Goal: Find specific page/section: Find specific page/section

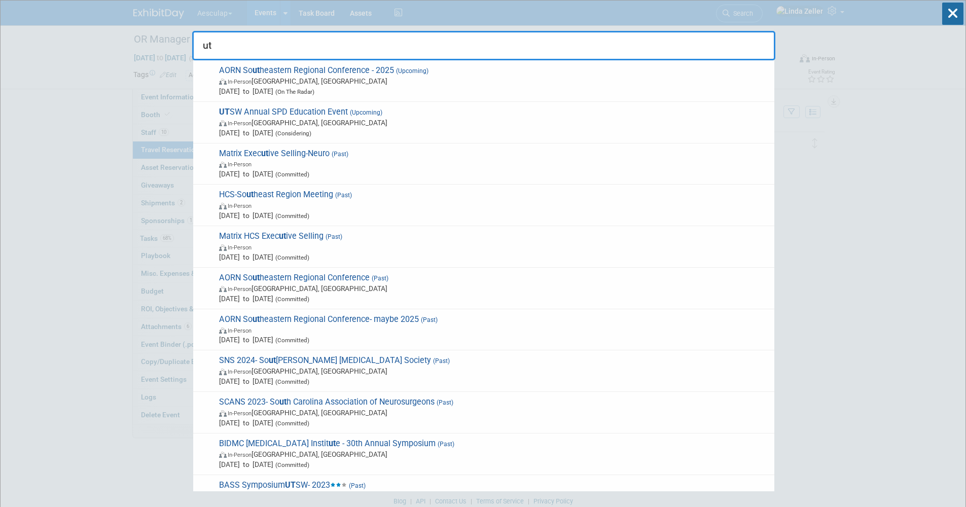
click at [230, 45] on input "ut" at bounding box center [483, 45] width 583 height 29
drag, startPoint x: 230, startPoint y: 45, endPoint x: 136, endPoint y: 39, distance: 94.5
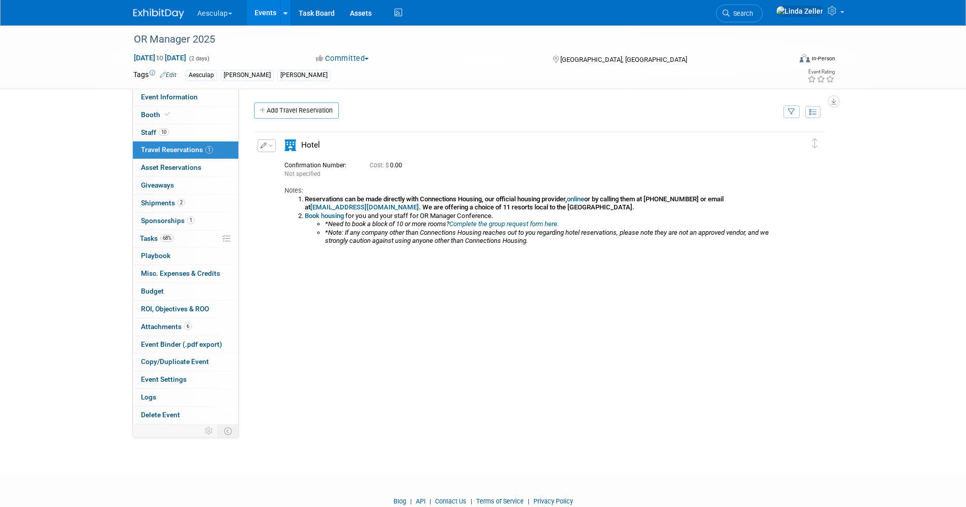
click at [728, 14] on div "Aesculap Explore: My Workspaces 4 Go to Workspace: Aesculap B. Braun B. Braun C…" at bounding box center [483, 12] width 700 height 25
click at [753, 14] on span "Search" at bounding box center [741, 14] width 23 height 8
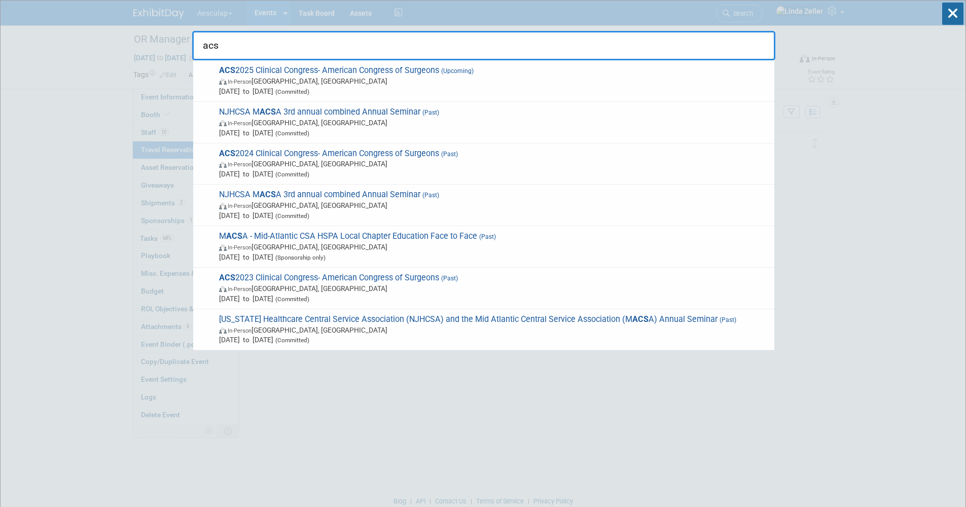
type input "acs"
click at [254, 78] on span "In-Person Chicago, IL" at bounding box center [494, 81] width 550 height 10
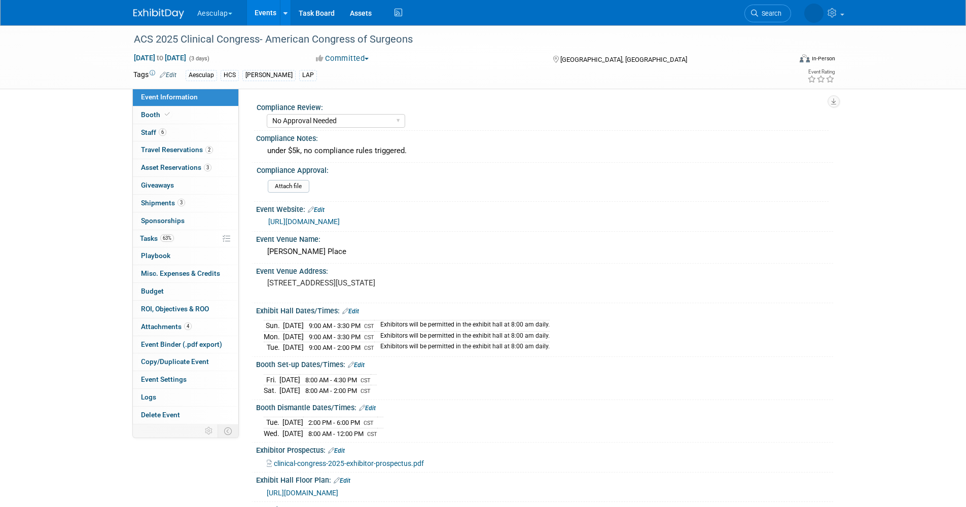
select select "No Approval Needed"
select select "HCS"
click at [157, 200] on span "Shipments 3" at bounding box center [163, 203] width 44 height 8
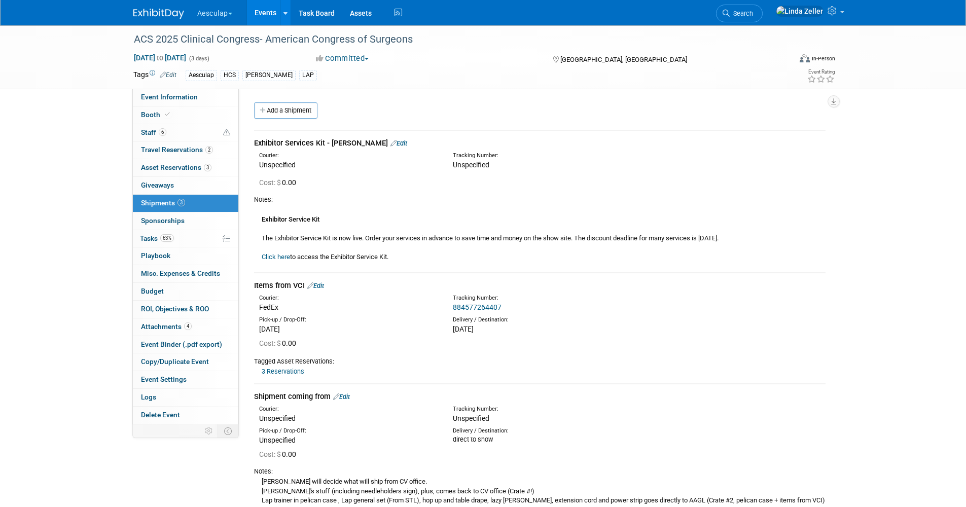
click at [757, 12] on link "Search" at bounding box center [739, 14] width 47 height 18
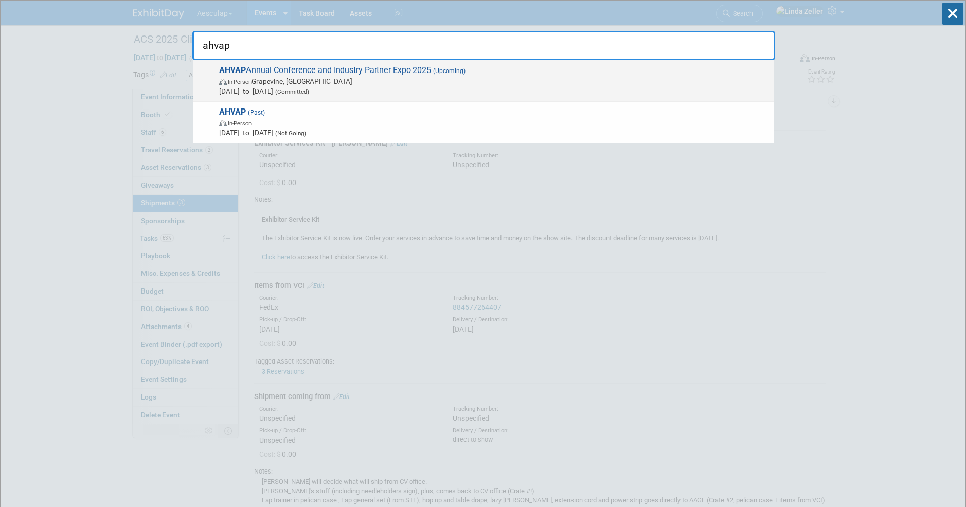
type input "ahvap"
click at [325, 71] on span "AHVAP Annual Conference and Industry Partner Expo 2025 (Upcoming) In-Person Gra…" at bounding box center [492, 80] width 553 height 31
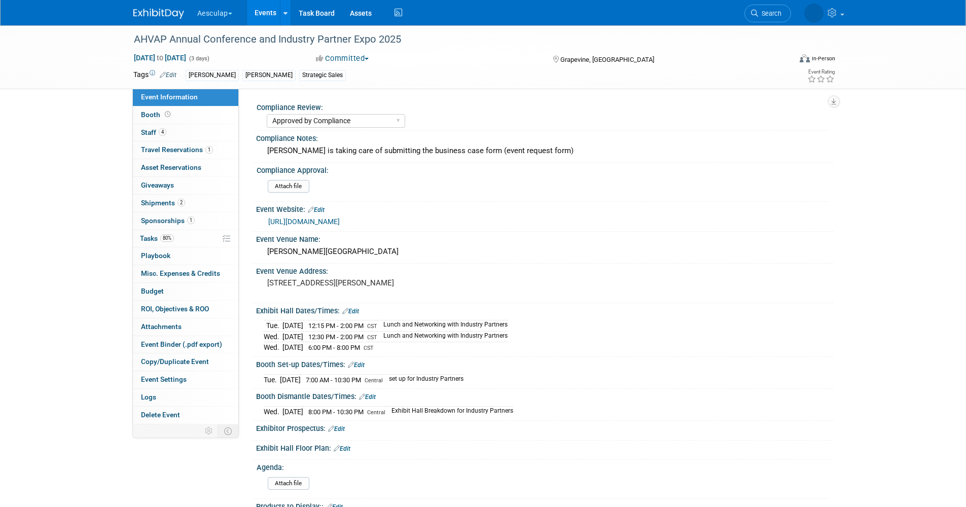
select select "Approved by Compliance"
select select "Strategic Sales"
click at [149, 200] on span "Shipments 2" at bounding box center [163, 203] width 44 height 8
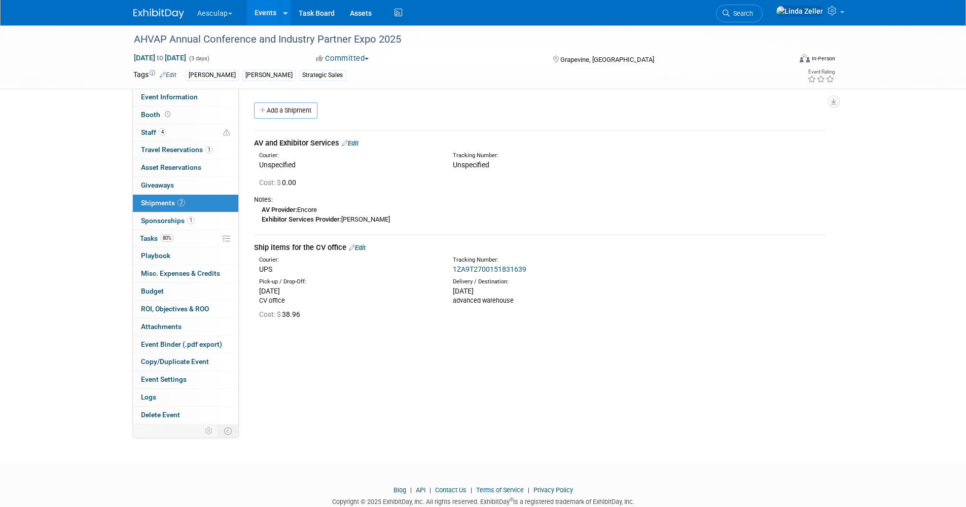
drag, startPoint x: 255, startPoint y: 245, endPoint x: 515, endPoint y: 310, distance: 268.1
click at [515, 310] on td "Ship items for the CV office Edit Courier: UPS Tracking Number: 1ZA9T2700151831…" at bounding box center [539, 282] width 571 height 94
copy td "Ship items for the CV office Edit Courier: UPS Tracking Number: 1ZA9T2700151831…"
click at [753, 15] on span "Search" at bounding box center [741, 14] width 23 height 8
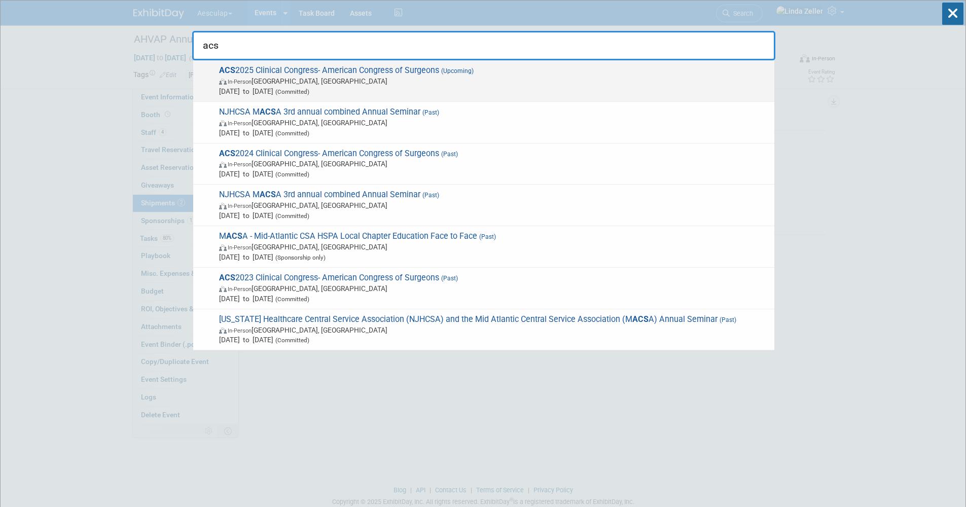
type input "acs"
click at [249, 87] on span "Oct 5, 2025 to Oct 7, 2025 (Committed)" at bounding box center [494, 91] width 550 height 10
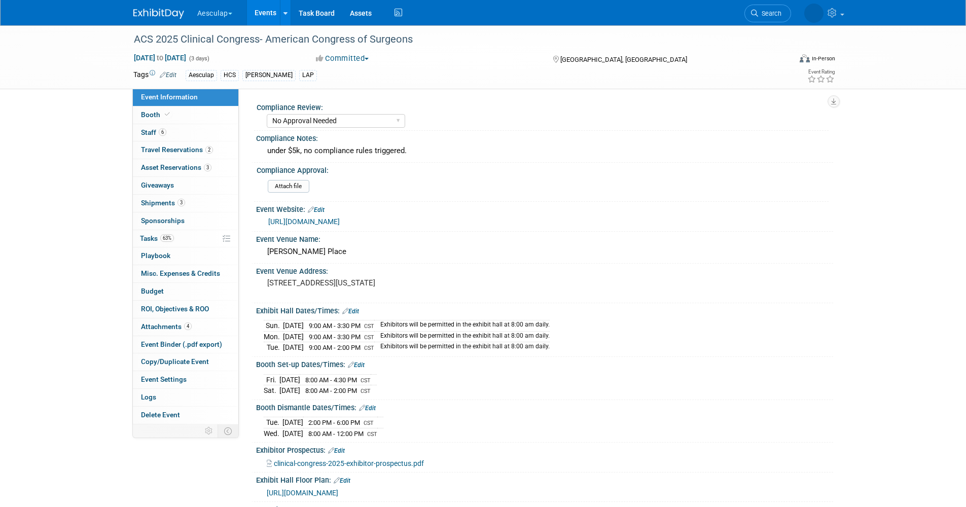
select select "No Approval Needed"
select select "HCS"
click at [154, 131] on span "Staff 6" at bounding box center [153, 132] width 25 height 8
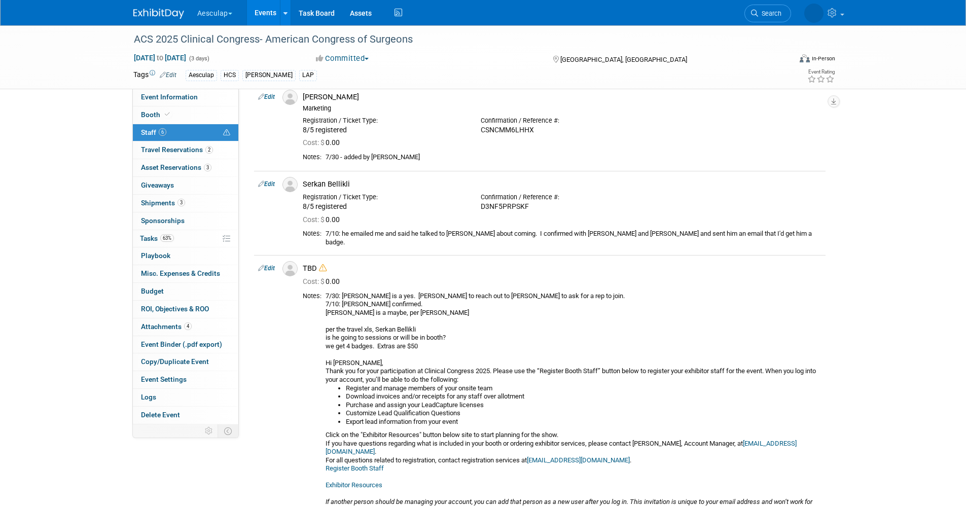
scroll to position [355, 0]
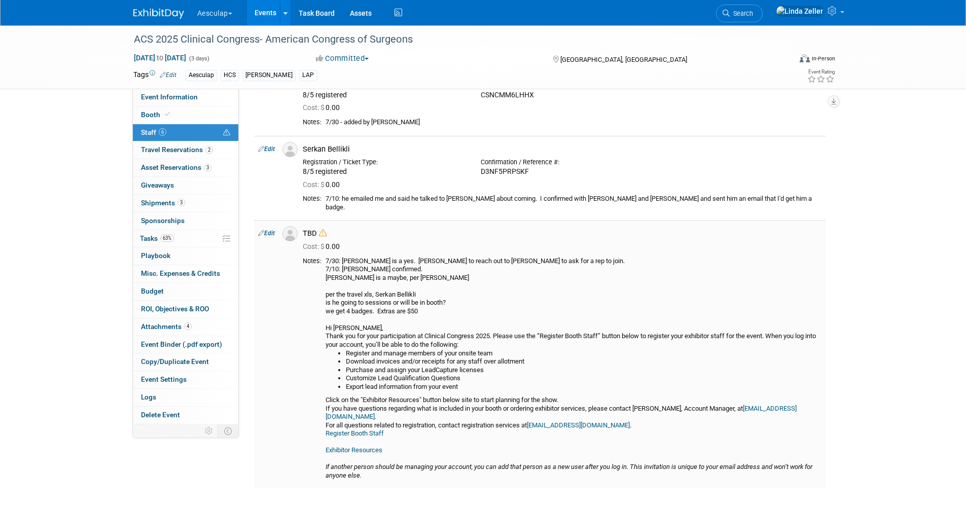
click at [349, 429] on link "Register Booth Staff" at bounding box center [355, 433] width 58 height 8
click at [761, 18] on link "Search" at bounding box center [739, 14] width 47 height 18
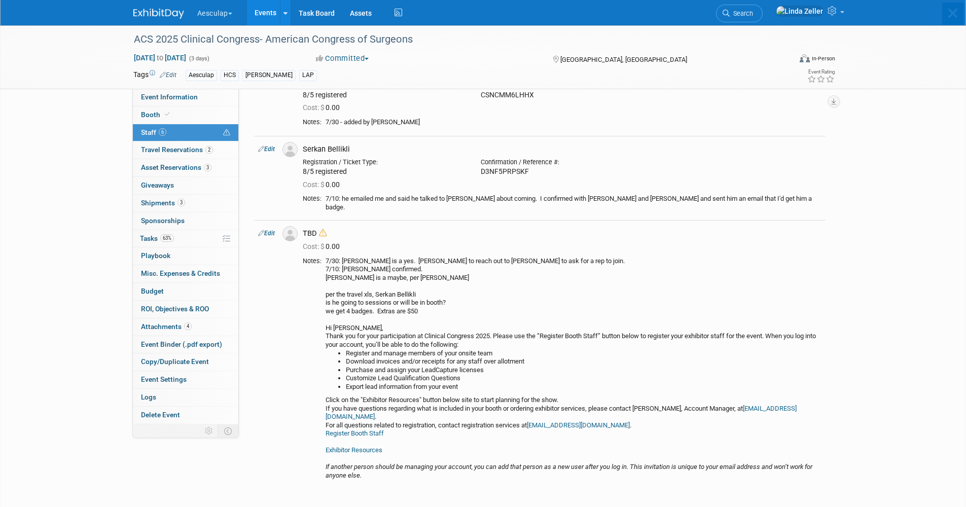
scroll to position [0, 0]
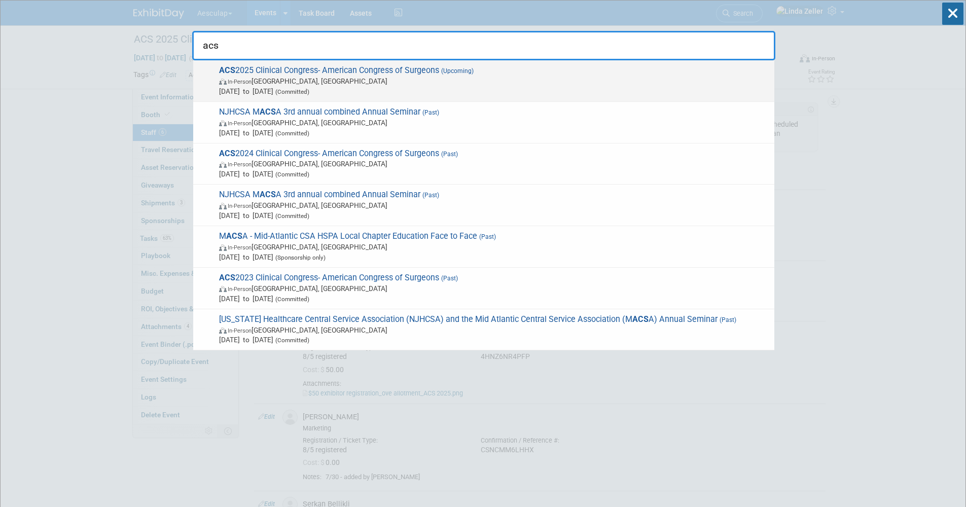
type input "acs"
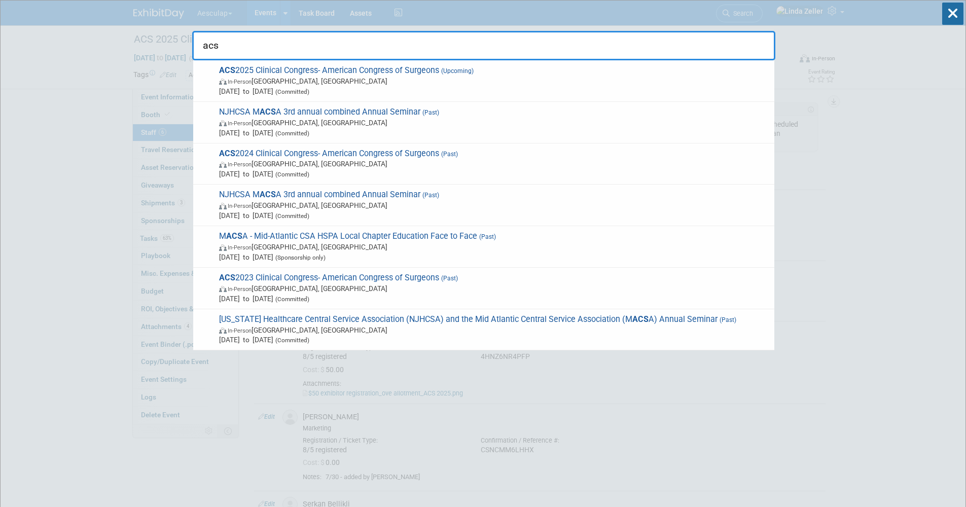
click at [251, 83] on span "In-Person" at bounding box center [240, 82] width 24 height 7
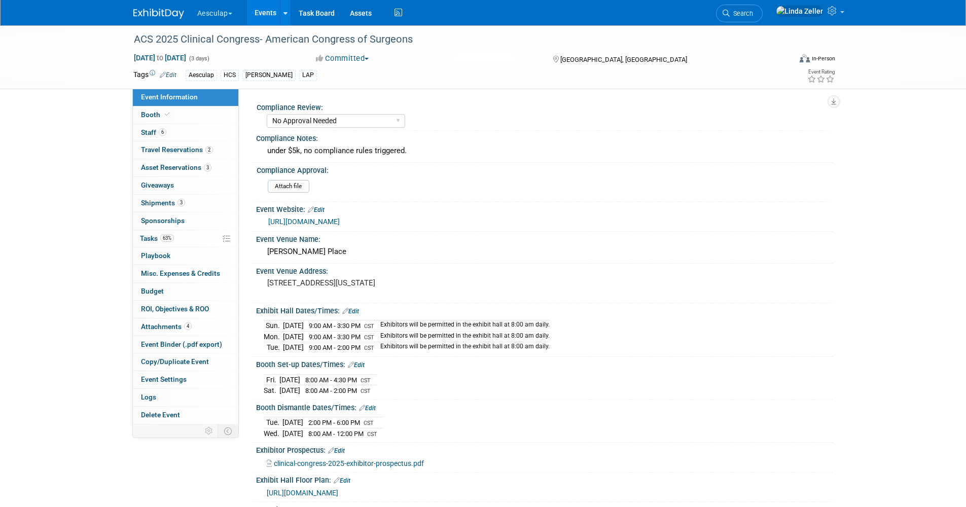
select select "No Approval Needed"
select select "HCS"
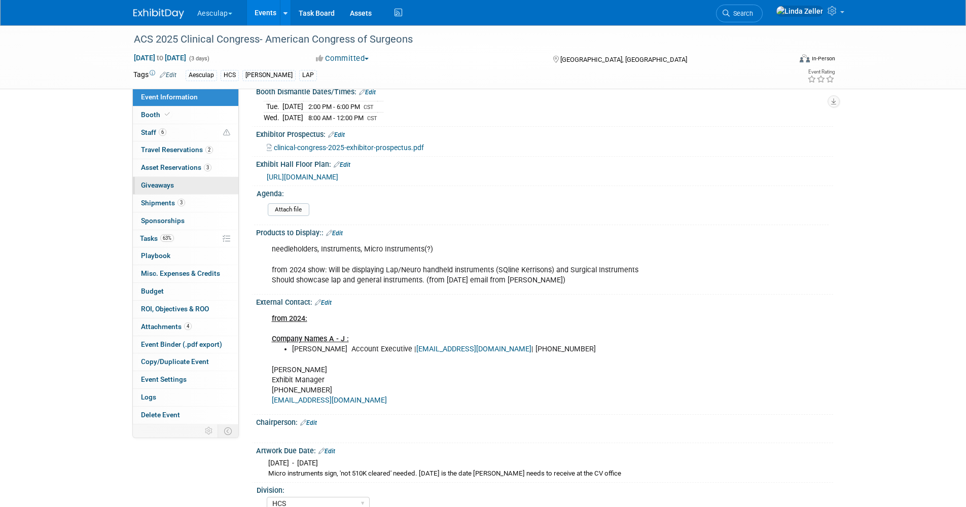
scroll to position [244, 0]
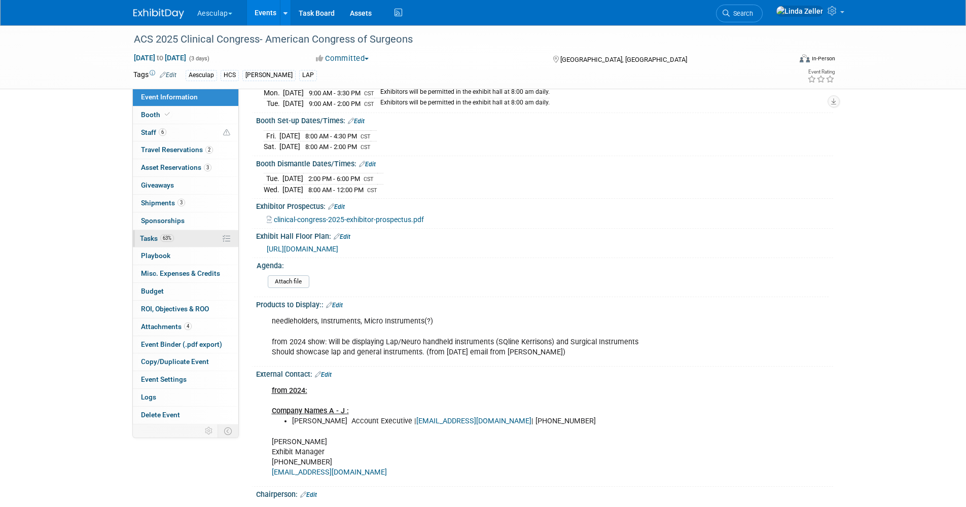
click at [157, 237] on span "Tasks 63%" at bounding box center [157, 238] width 34 height 8
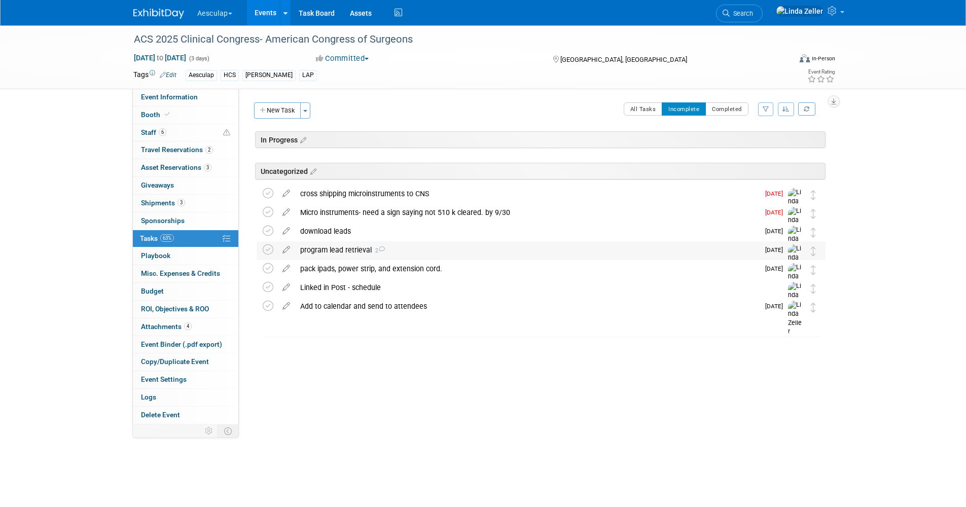
click at [331, 245] on div "program lead retrieval 2" at bounding box center [527, 249] width 464 height 17
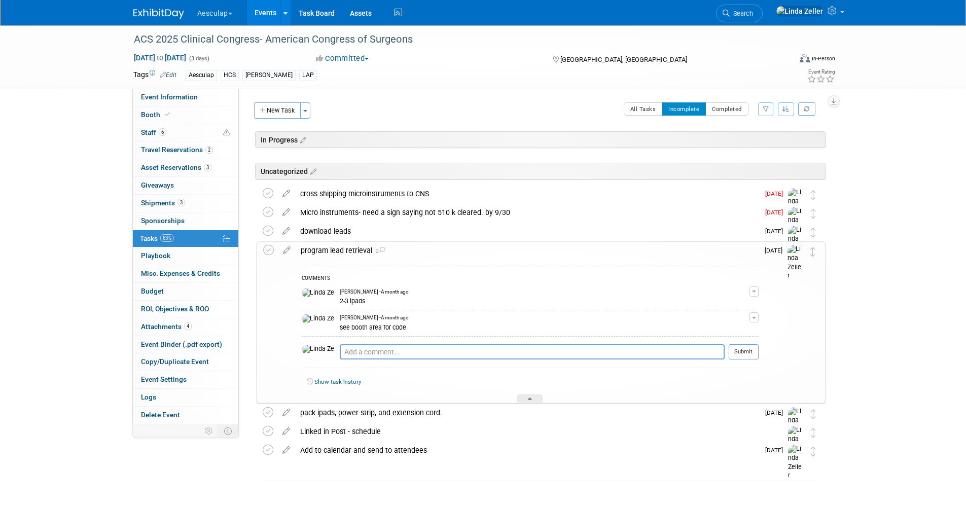
click at [331, 245] on div "program lead retrieval 2" at bounding box center [527, 250] width 463 height 17
